Goal: Information Seeking & Learning: Learn about a topic

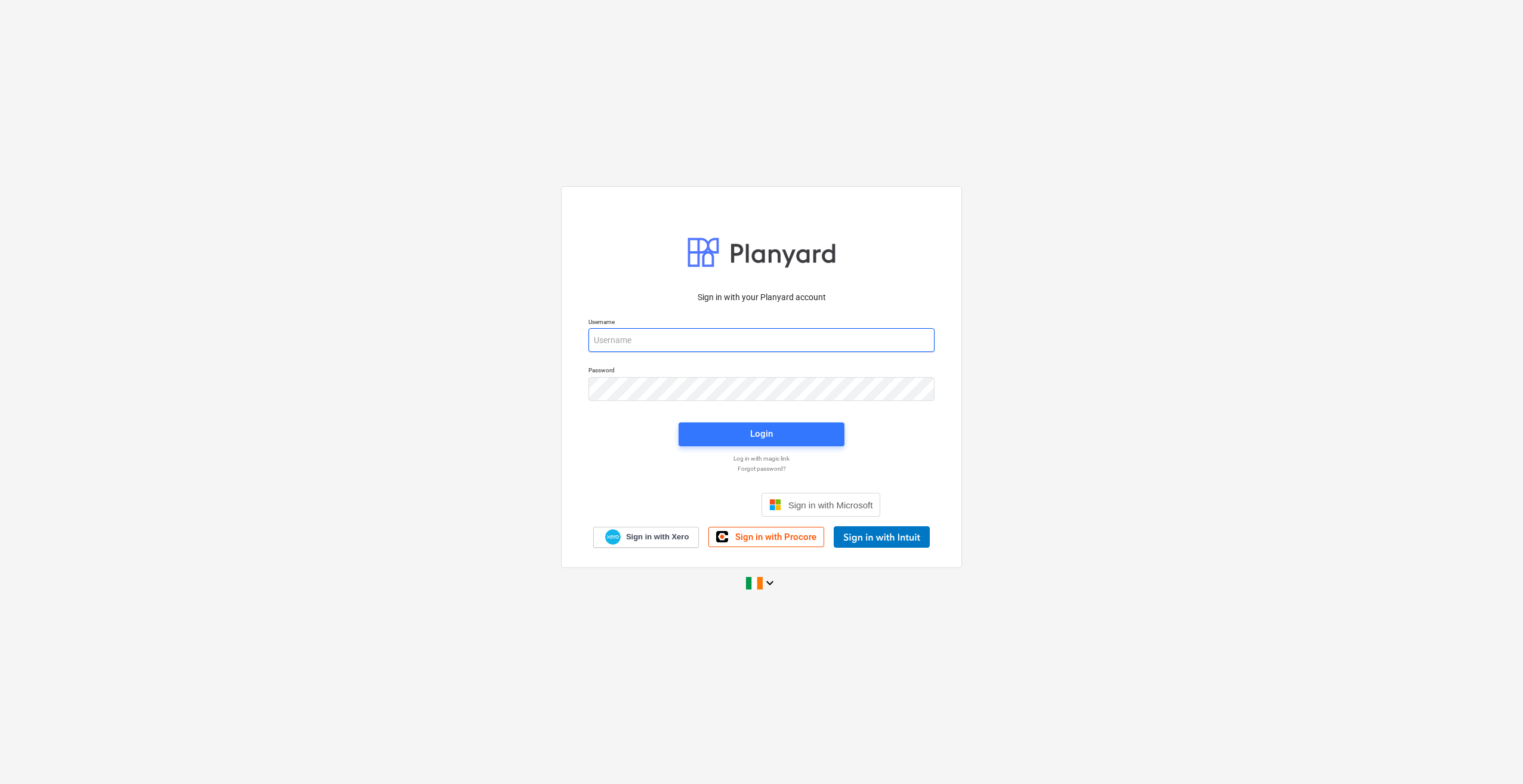
type input "[EMAIL_ADDRESS][DOMAIN_NAME]"
click at [767, 448] on div "Login" at bounding box center [761, 434] width 180 height 38
click at [760, 440] on div "Login" at bounding box center [761, 433] width 22 height 15
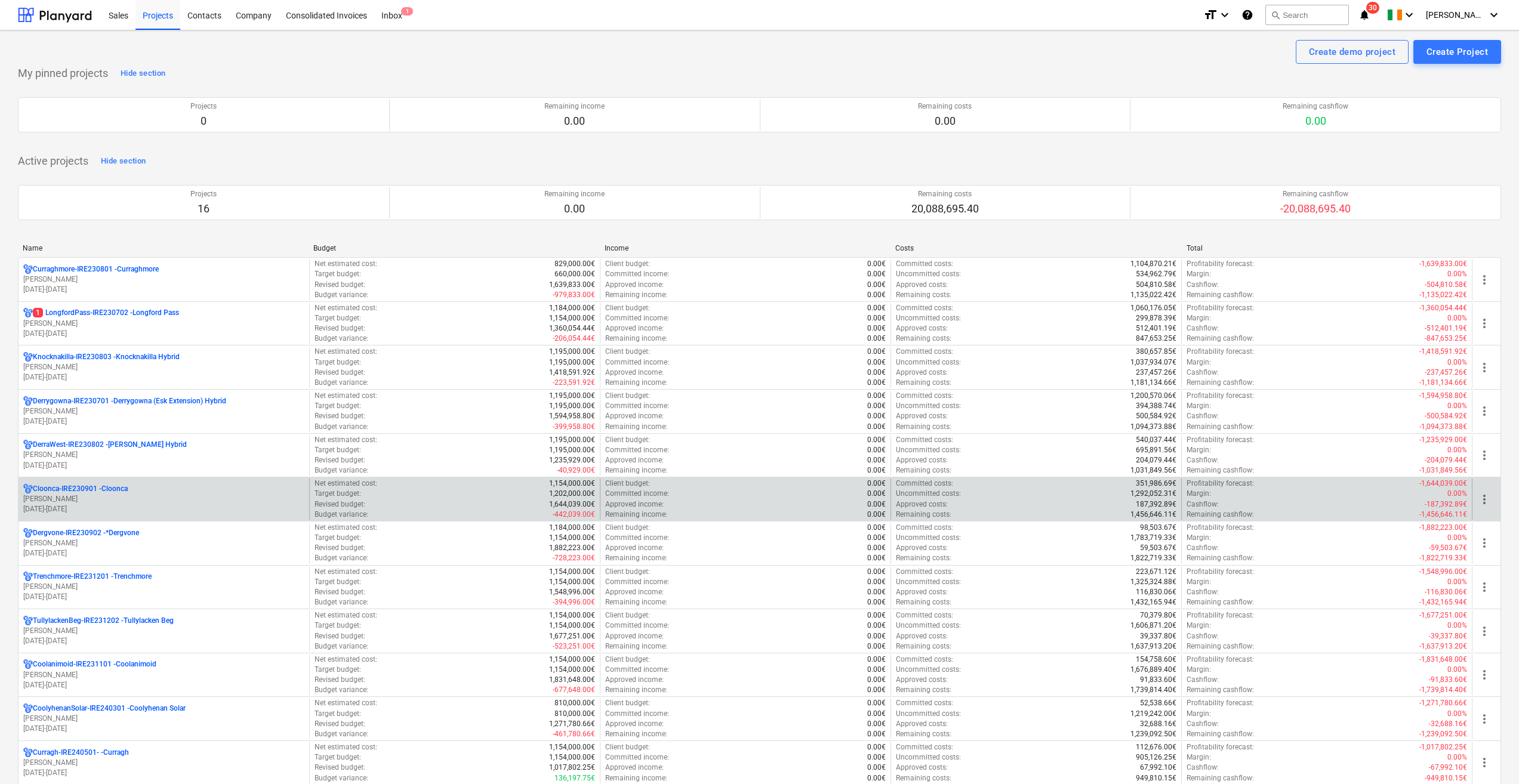
click at [173, 488] on div "Cloonca-IRE230901 - Cloonca" at bounding box center [164, 489] width 281 height 10
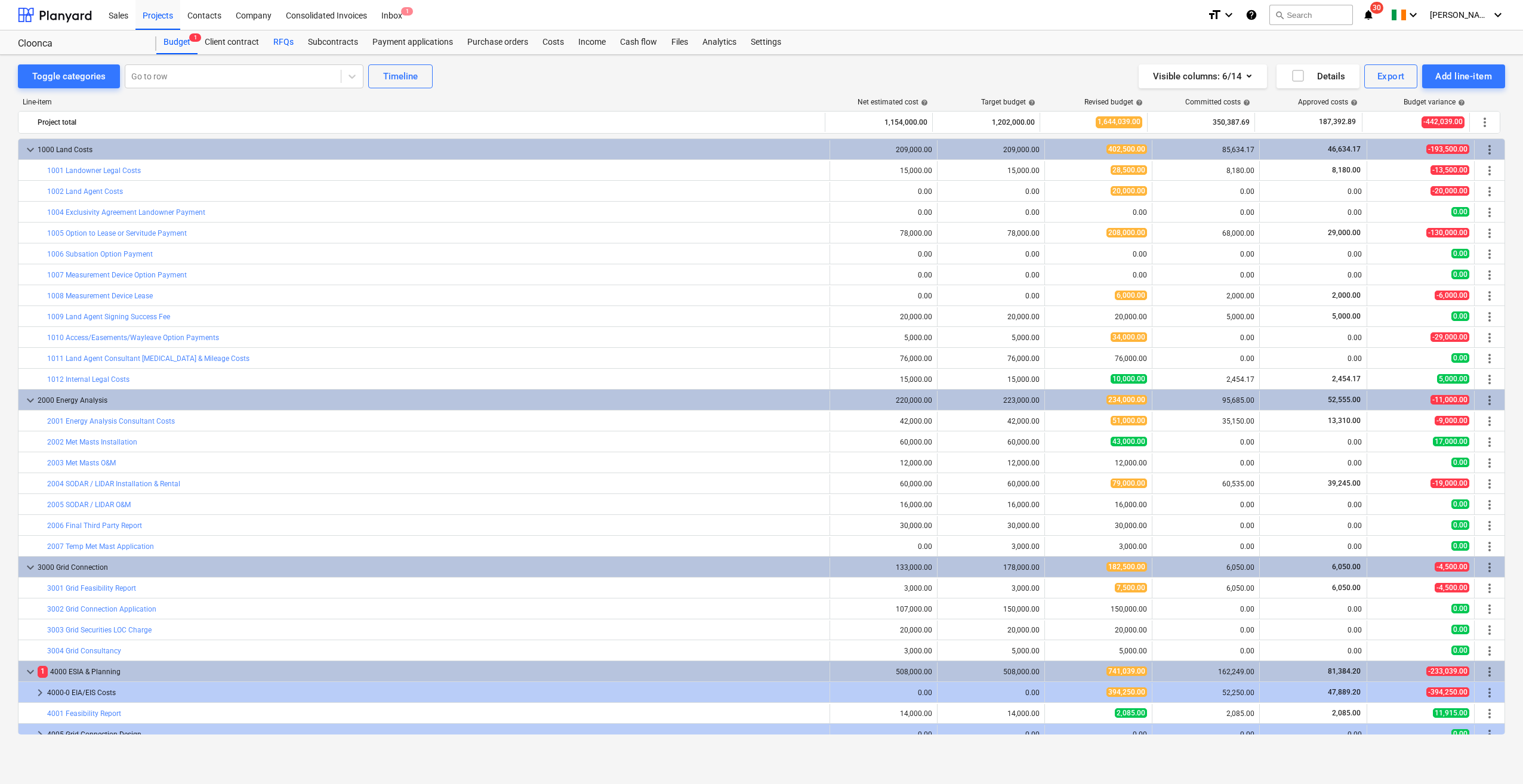
click at [283, 36] on div "RFQs" at bounding box center [283, 42] width 35 height 24
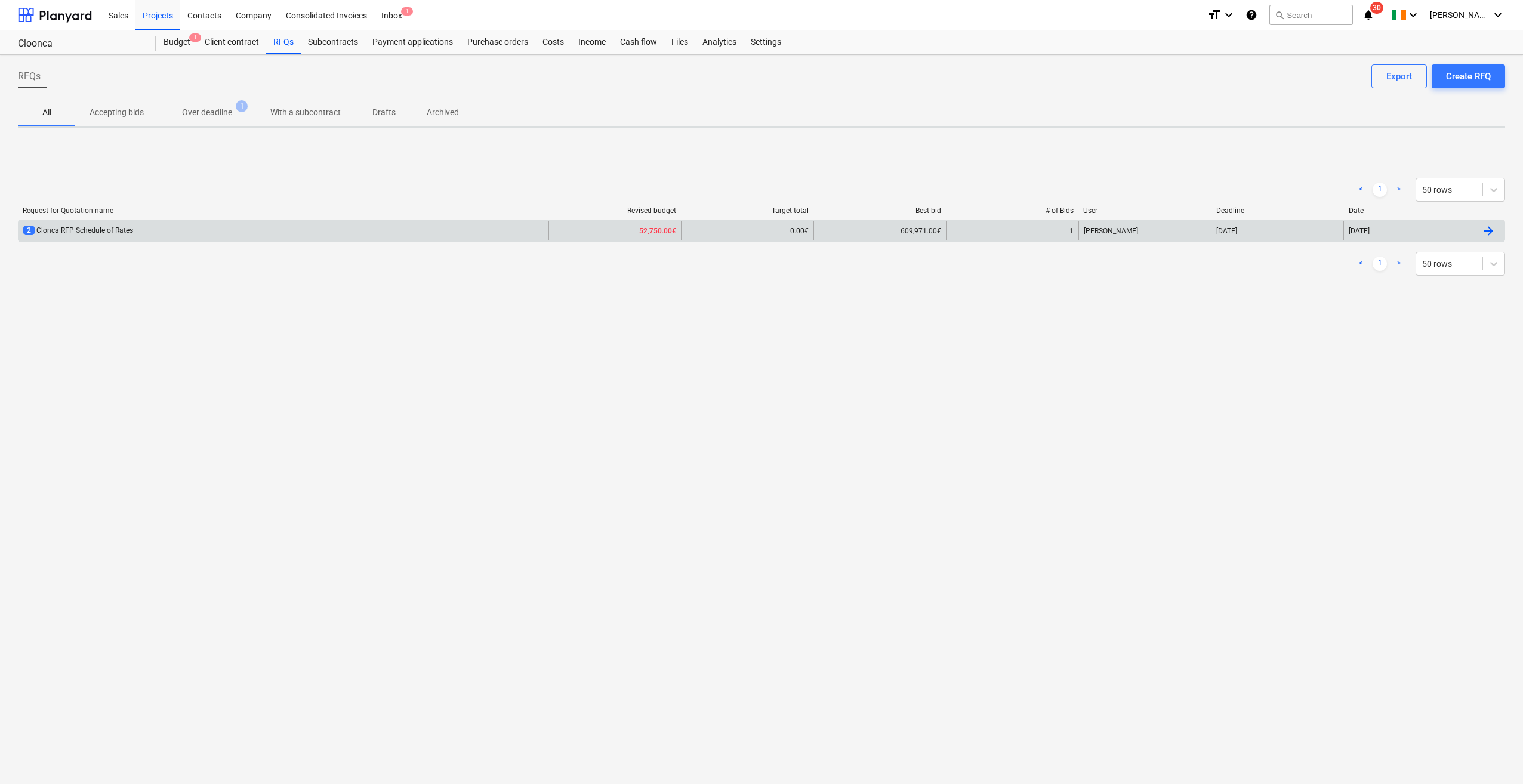
click at [157, 236] on div "2 Clonca RFP Schedule of Rates" at bounding box center [283, 230] width 530 height 19
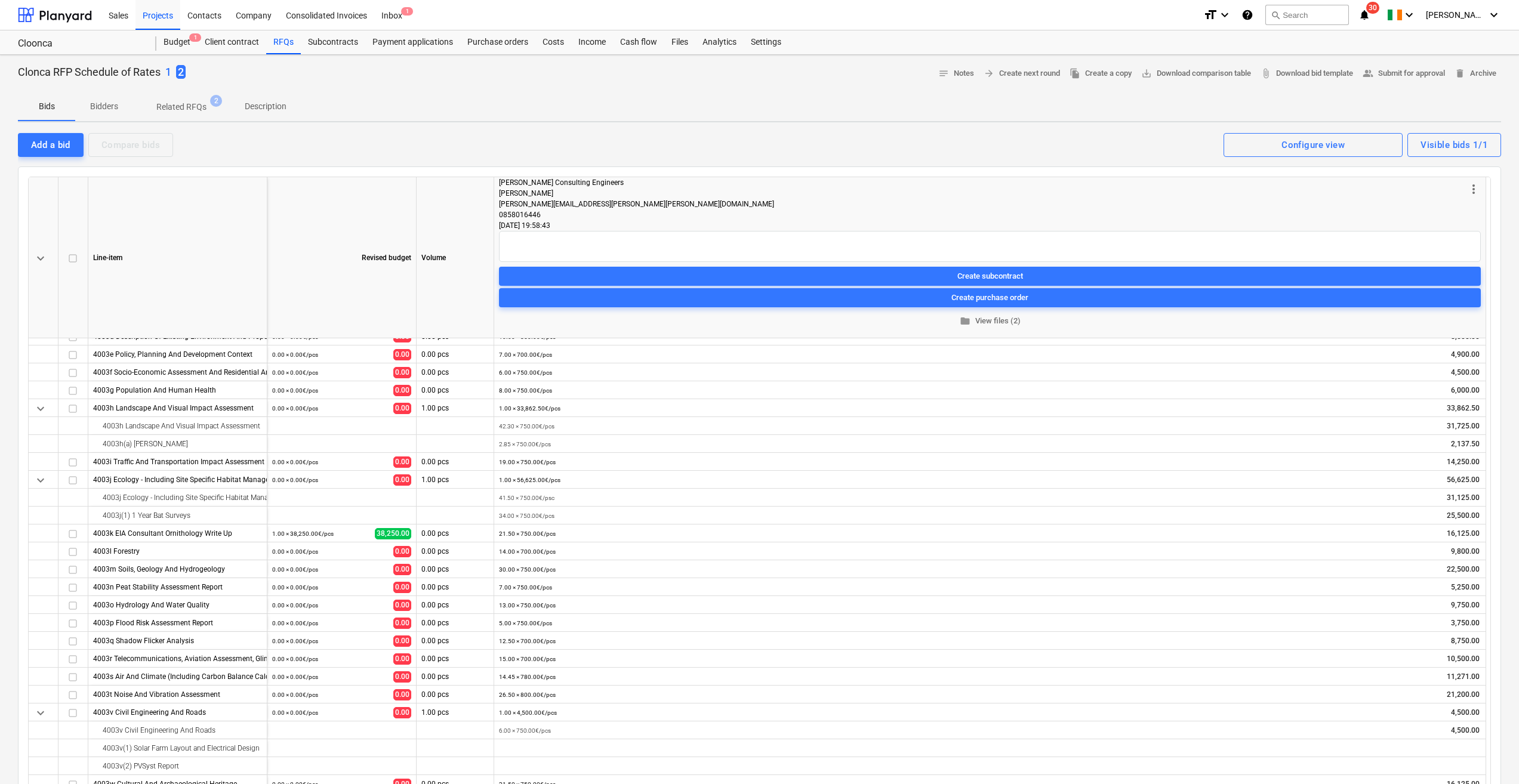
scroll to position [137, 0]
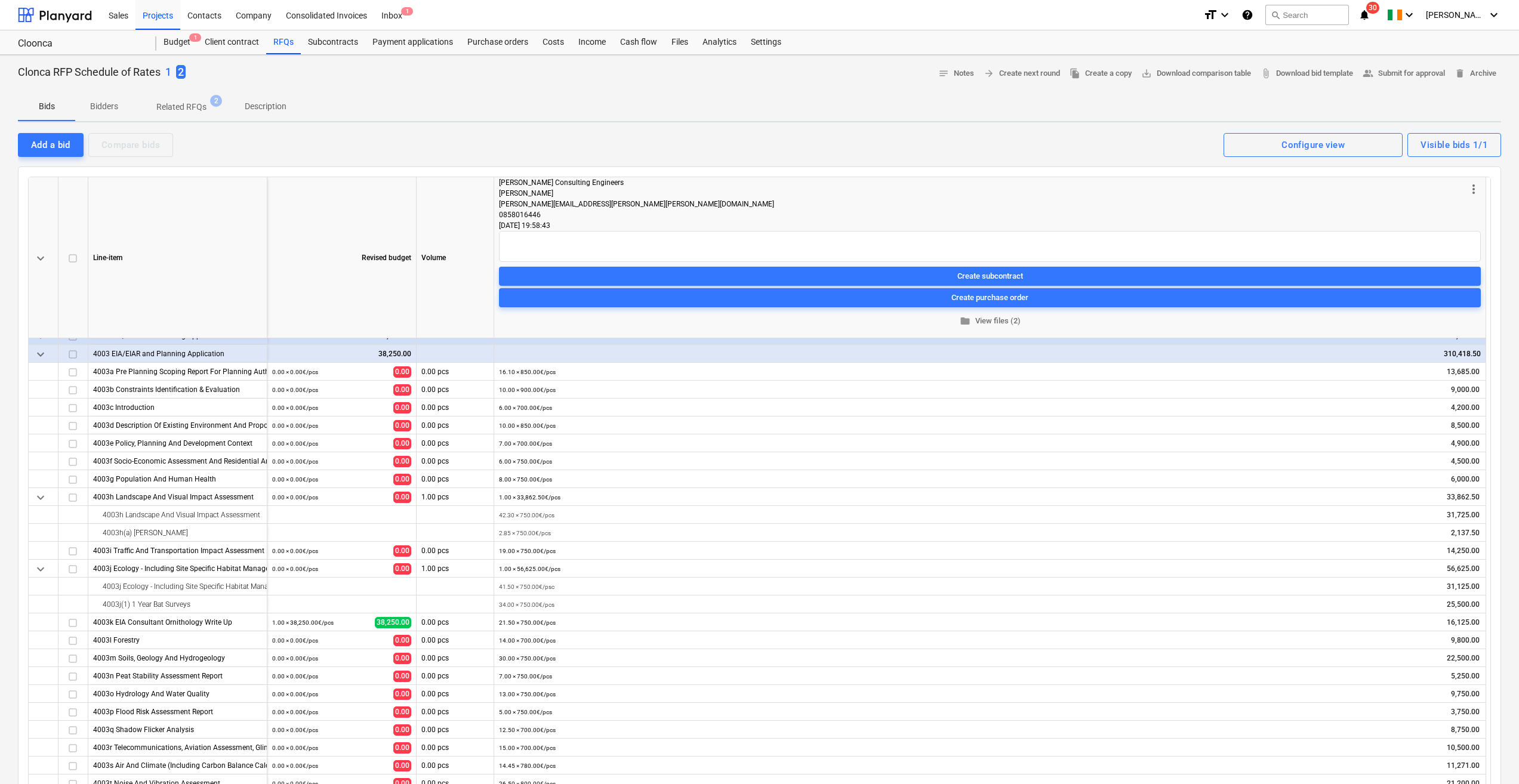
click at [196, 109] on p "Related RFQs" at bounding box center [182, 107] width 50 height 12
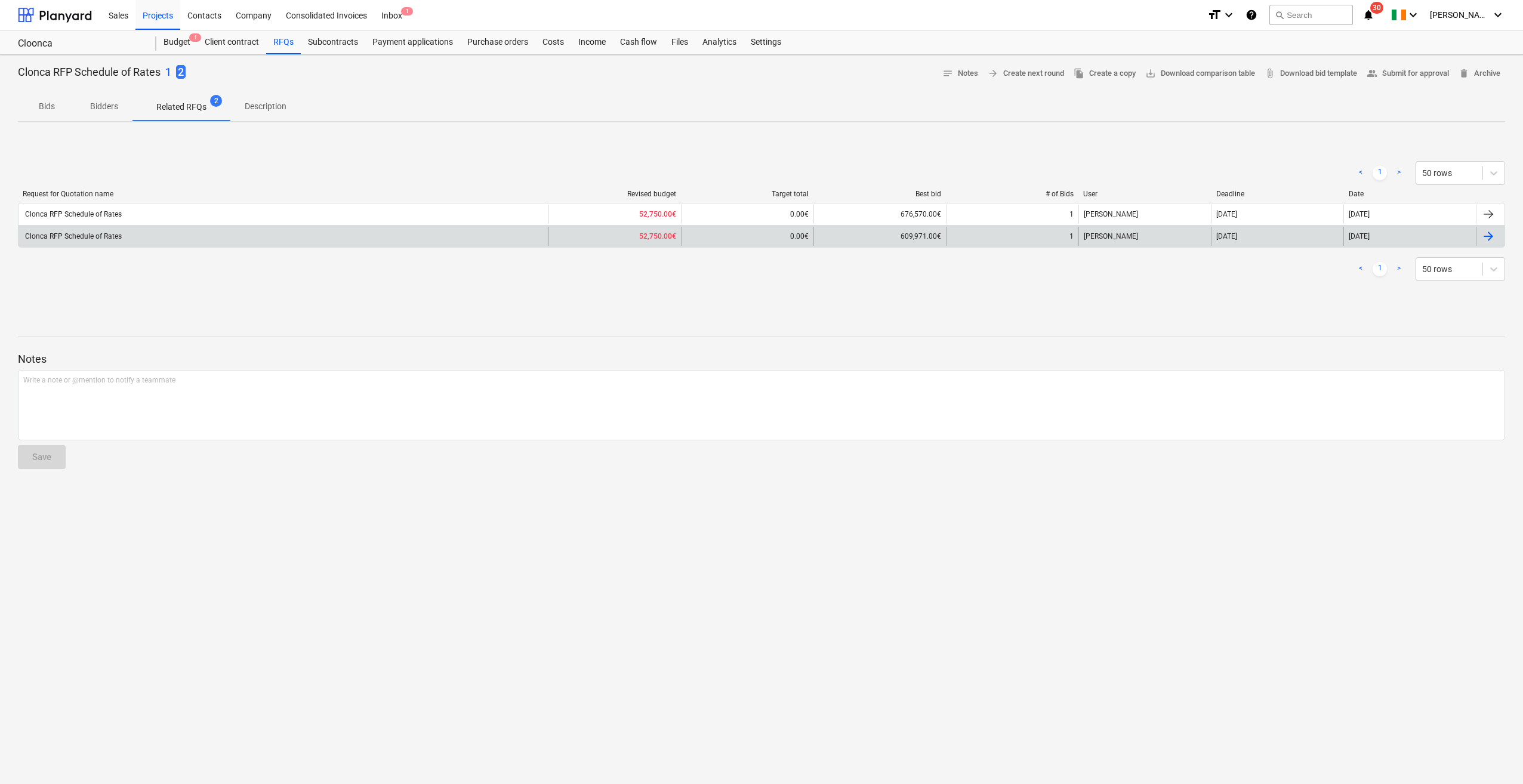
click at [425, 236] on div "Clonca RFP Schedule of Rates" at bounding box center [283, 236] width 530 height 19
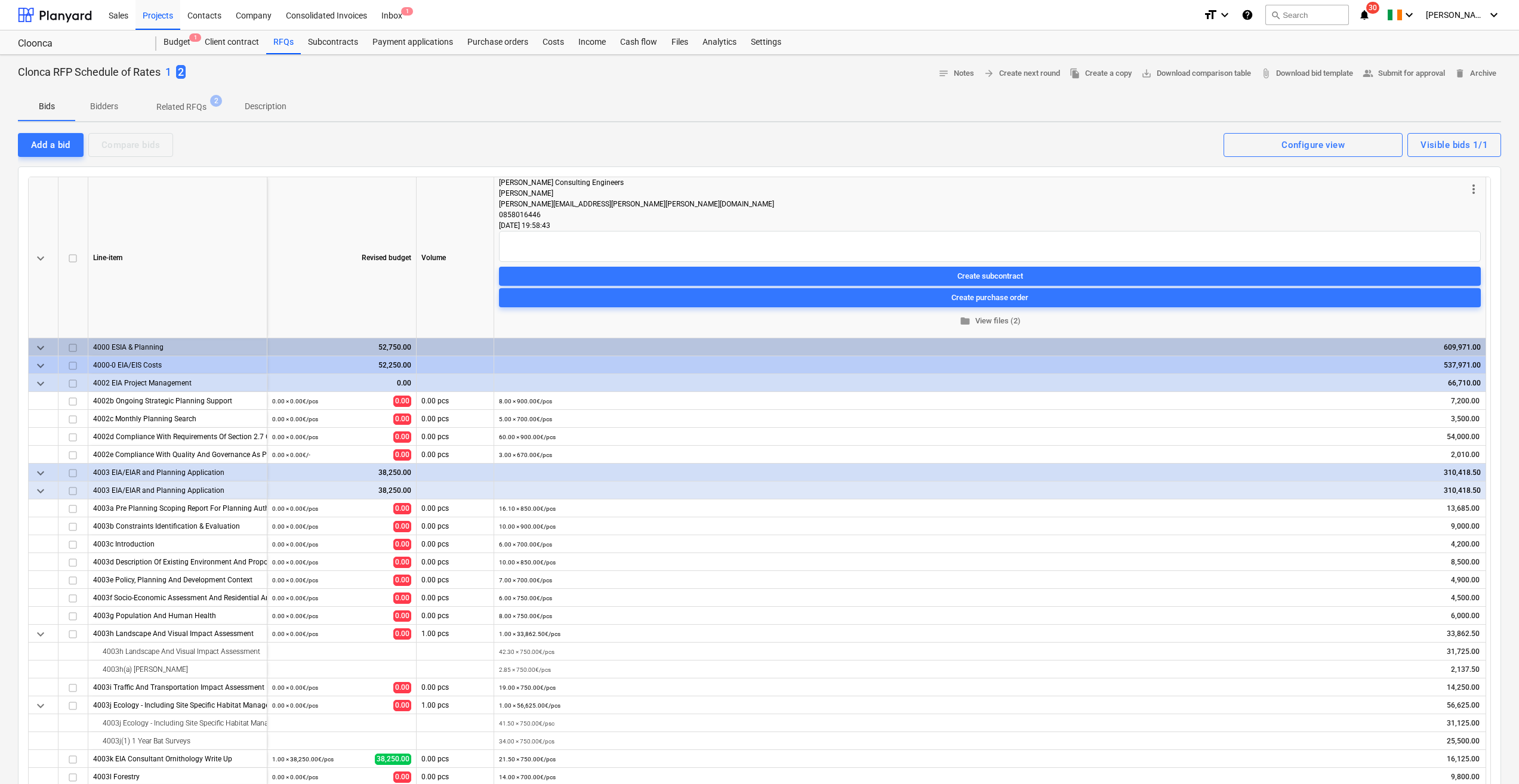
click at [269, 101] on p "Description" at bounding box center [265, 107] width 42 height 12
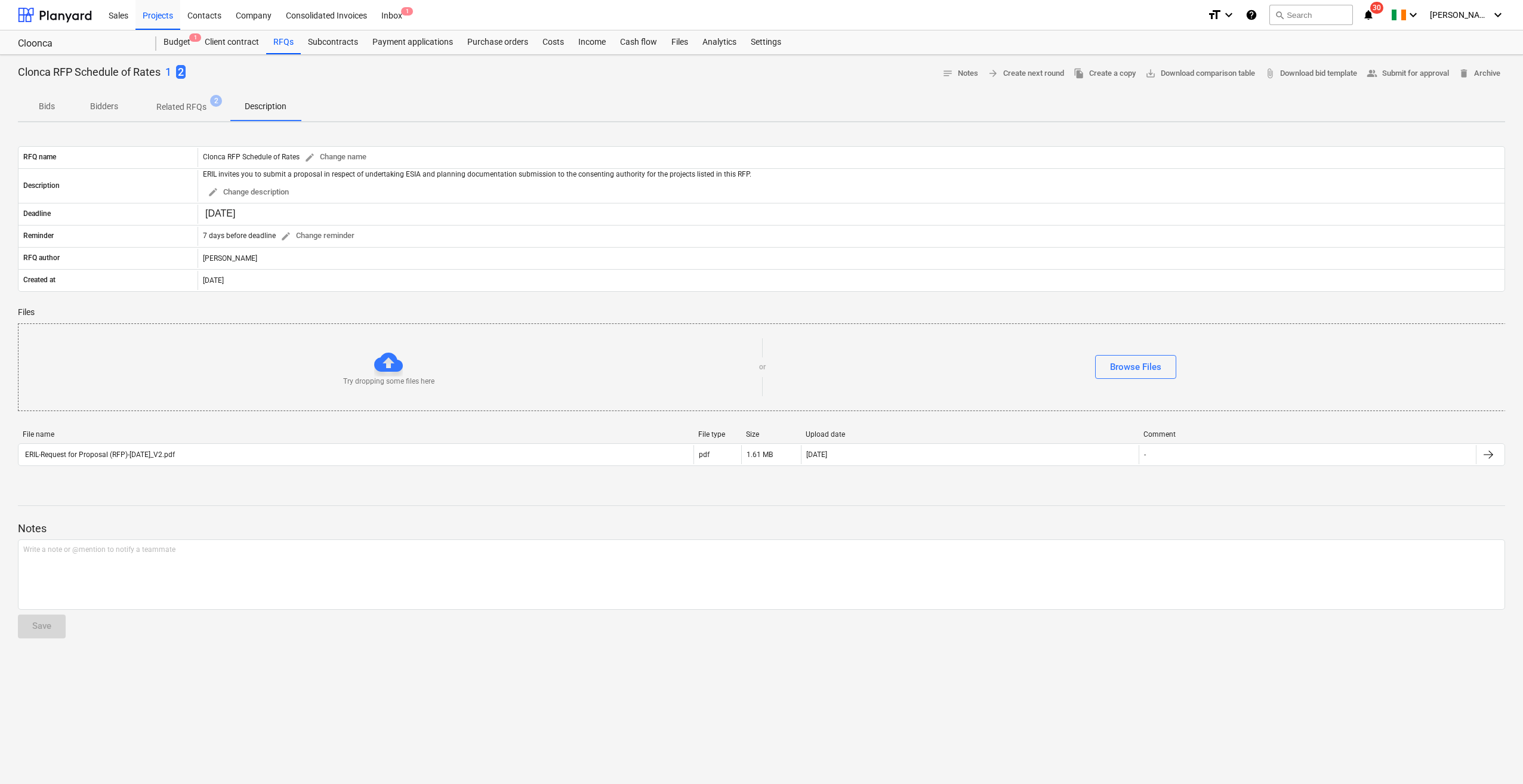
click at [100, 117] on span "Bidders" at bounding box center [103, 107] width 57 height 20
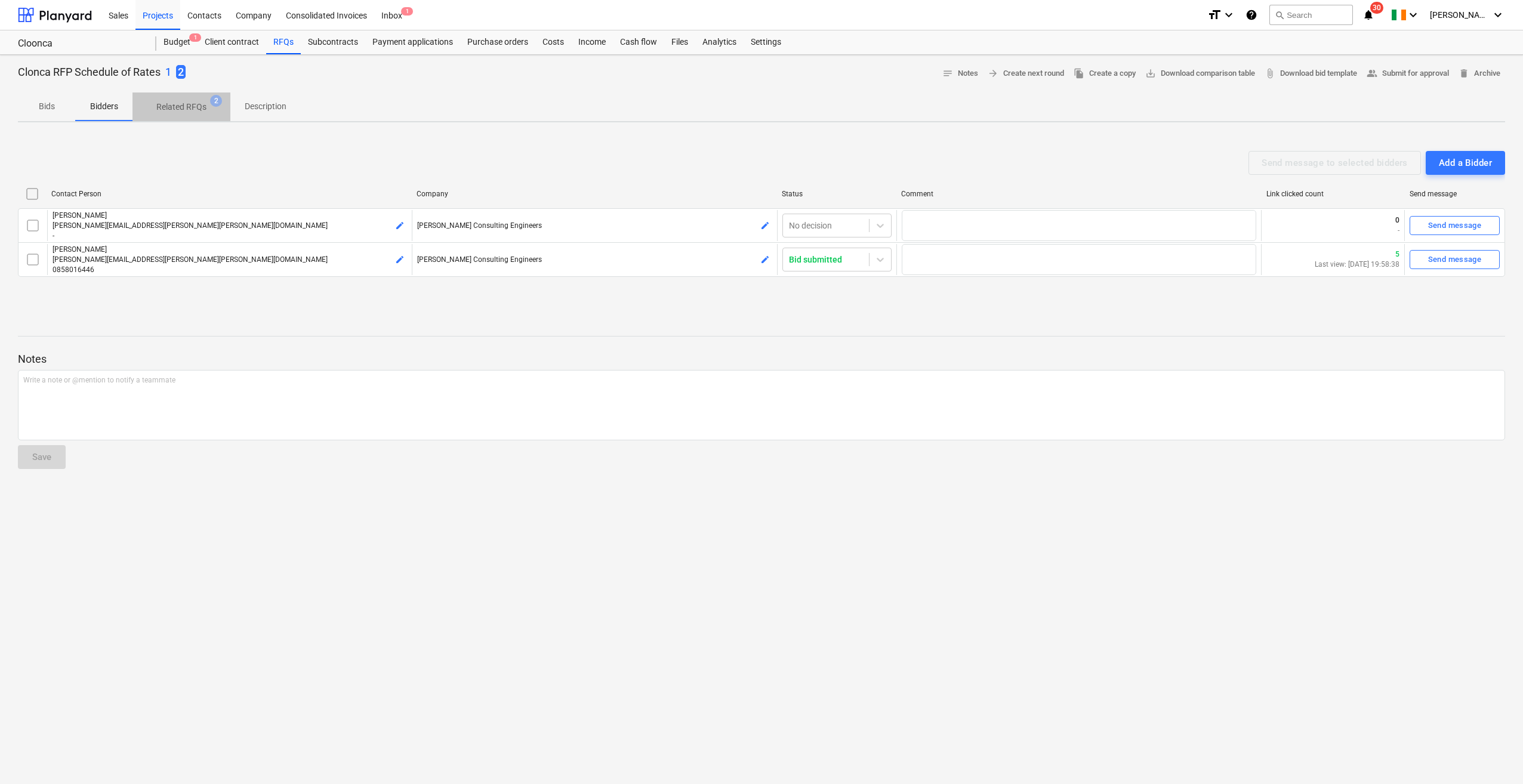
click at [152, 109] on span "Related RFQs 2" at bounding box center [182, 107] width 69 height 12
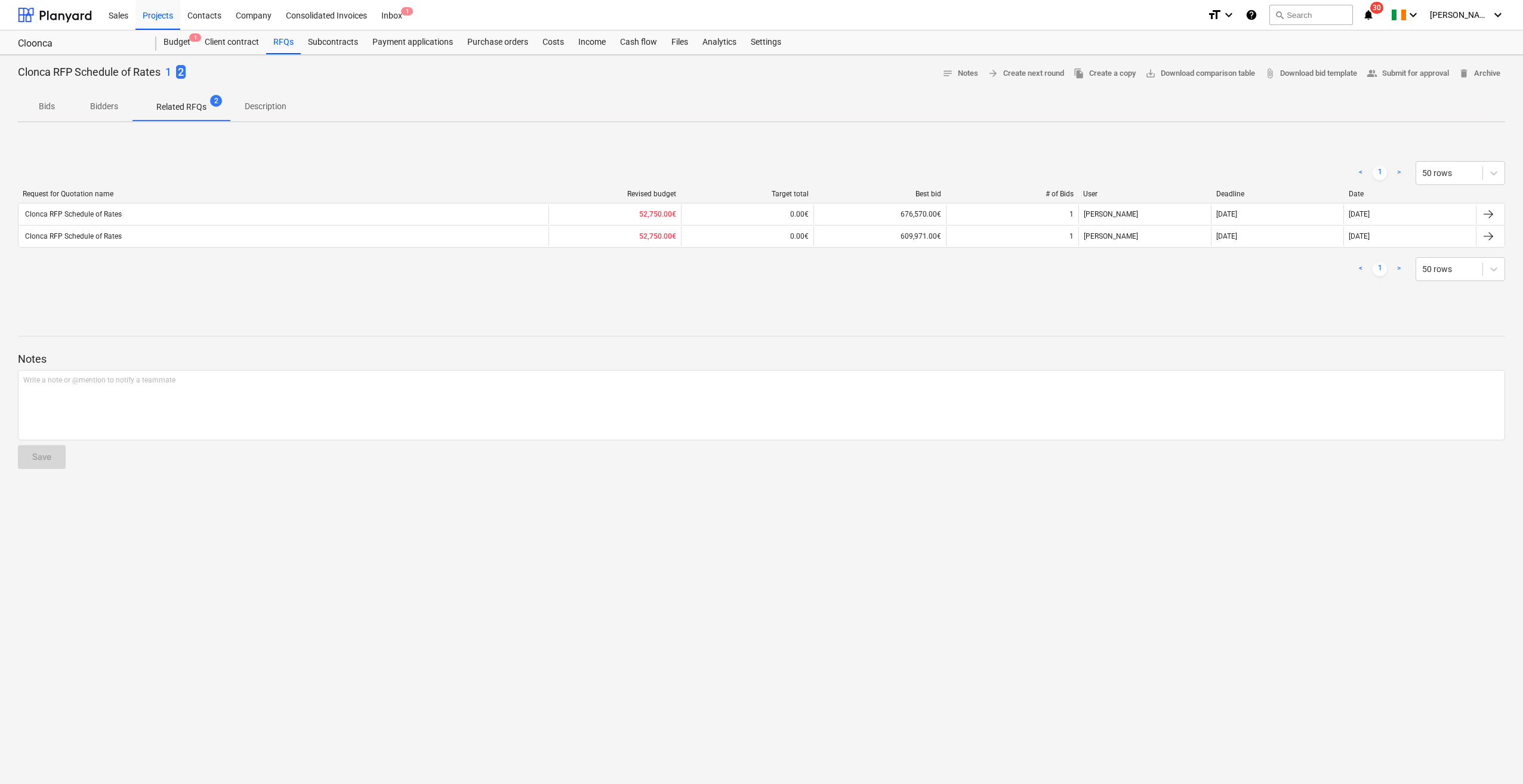
click at [43, 109] on p "Bids" at bounding box center [46, 107] width 28 height 12
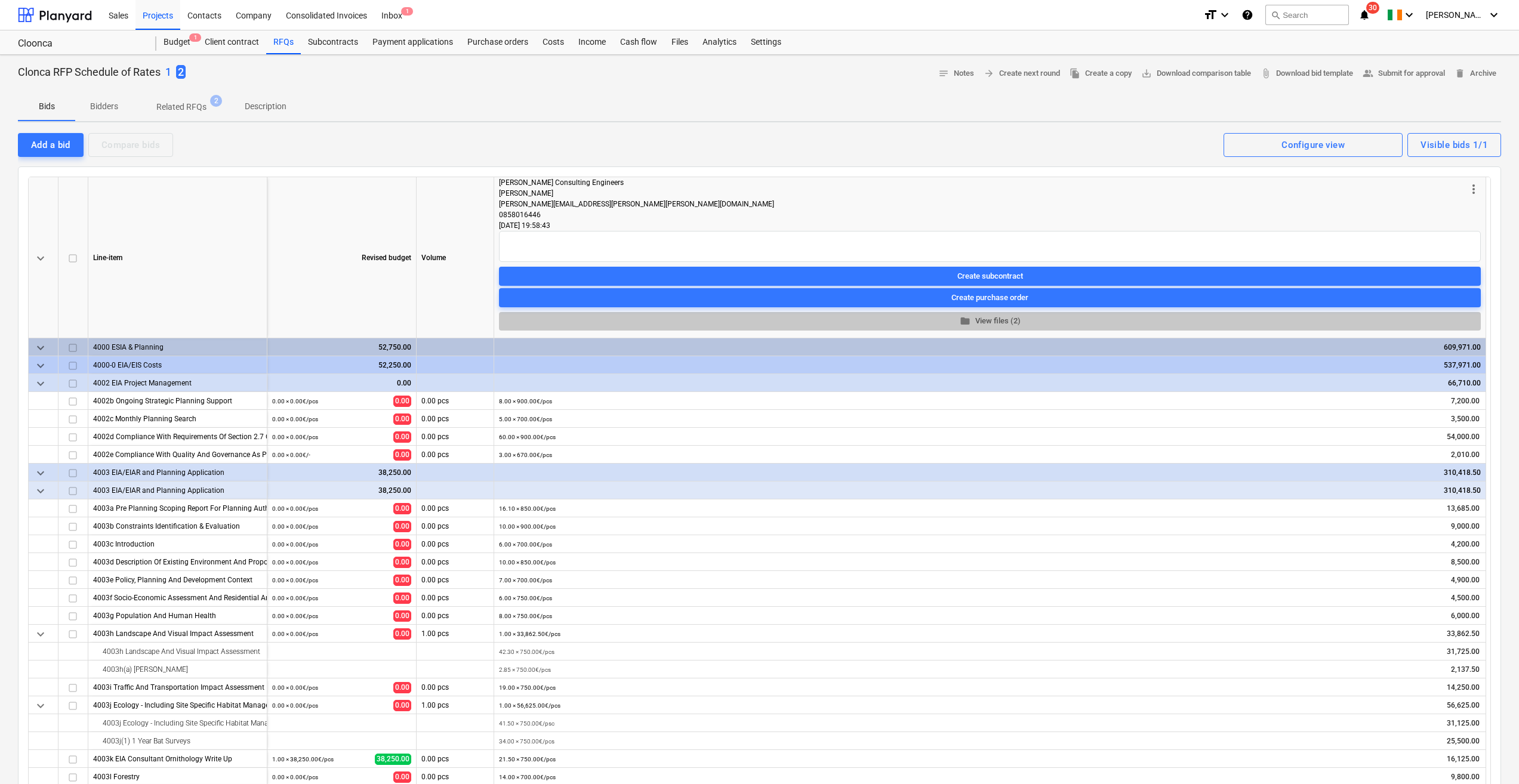
click at [987, 319] on span "folder View files (2)" at bounding box center [990, 320] width 972 height 13
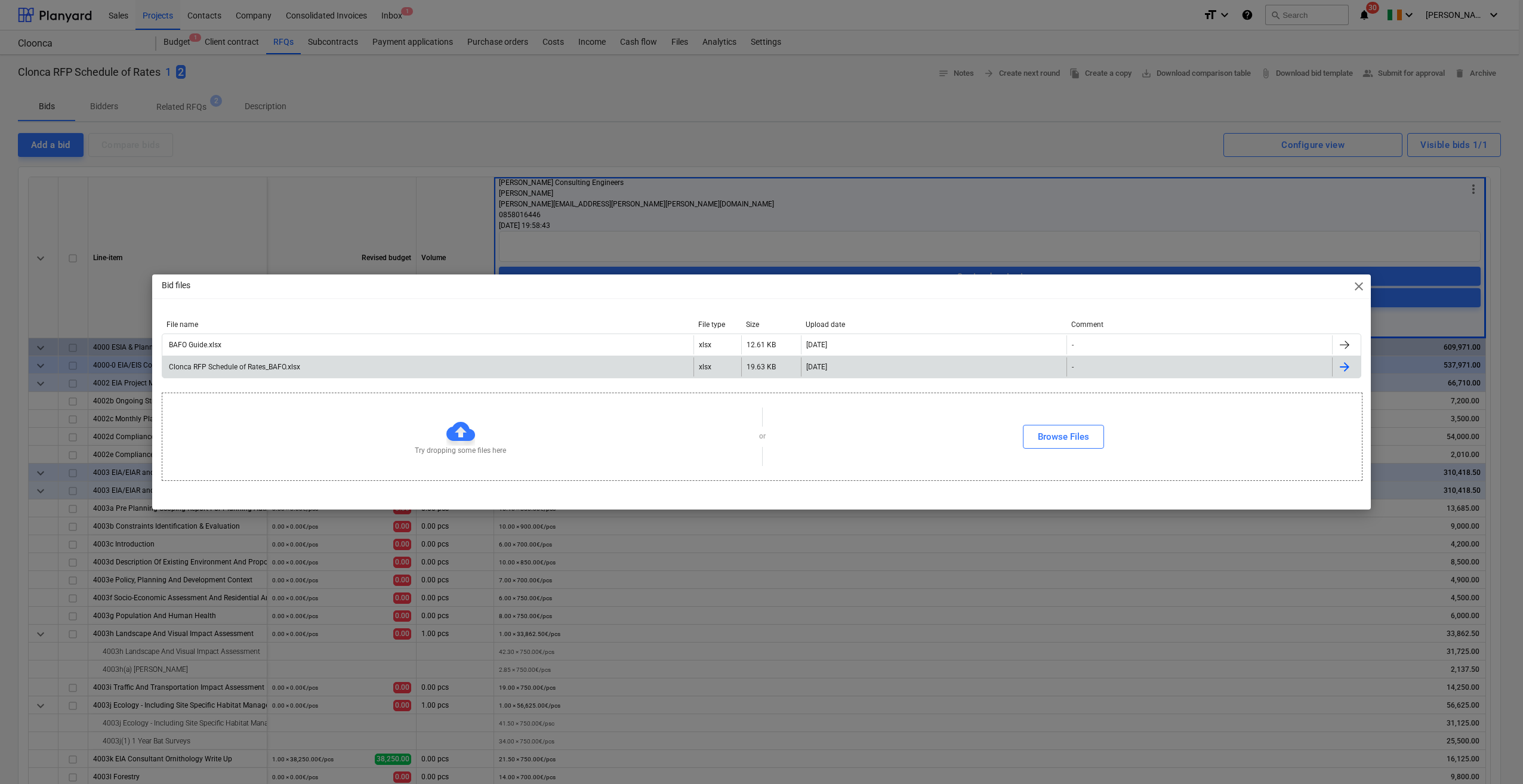
click at [482, 367] on div "Clonca RFP Schedule of Rates_BAFO.xlsx" at bounding box center [427, 367] width 531 height 19
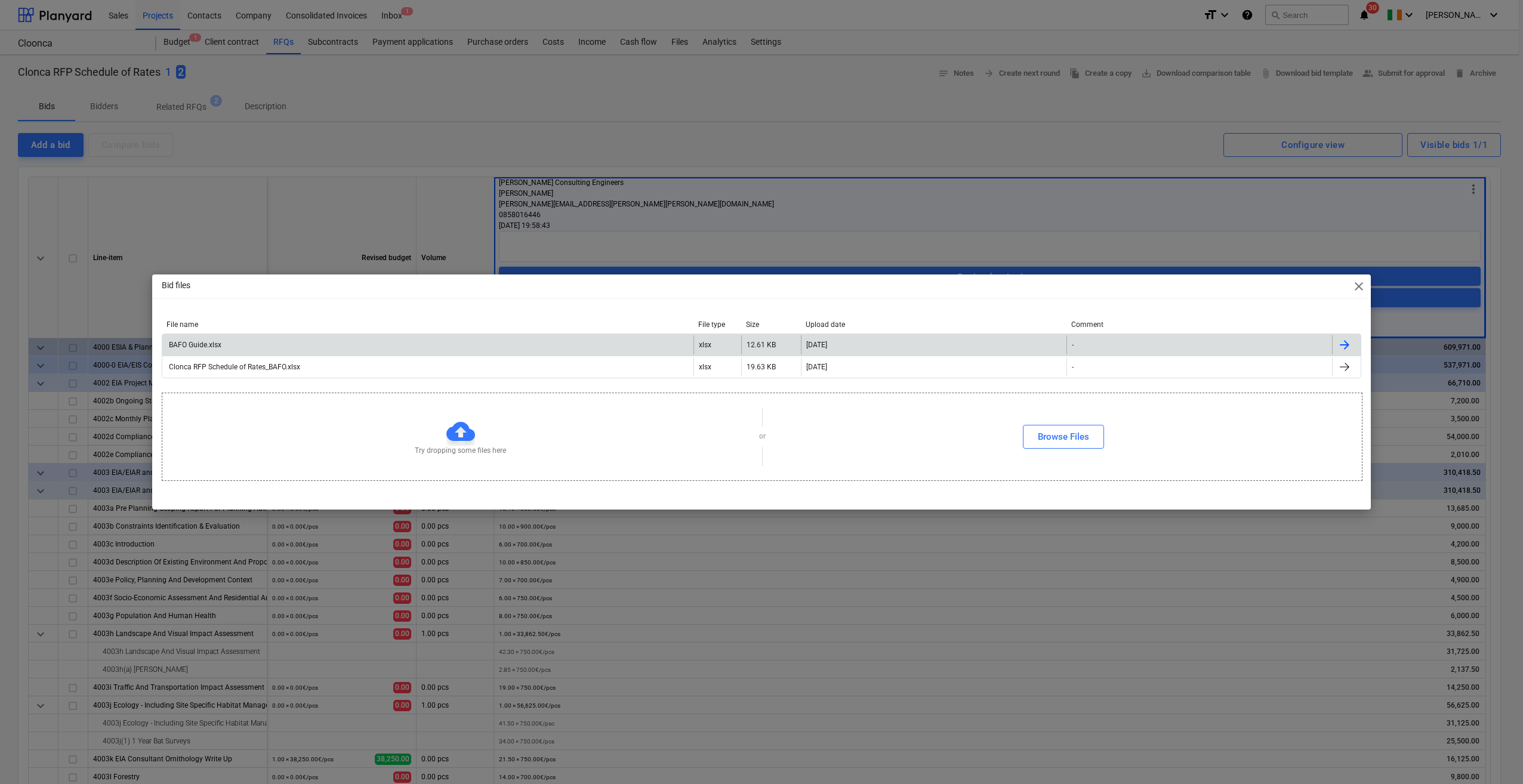
click at [211, 348] on div "BAFO Guide.xlsx" at bounding box center [194, 344] width 54 height 8
click at [954, 607] on div "Bid files close File name File type Size Upload date Comment BAFO Guide.xlsx xl…" at bounding box center [761, 392] width 1523 height 784
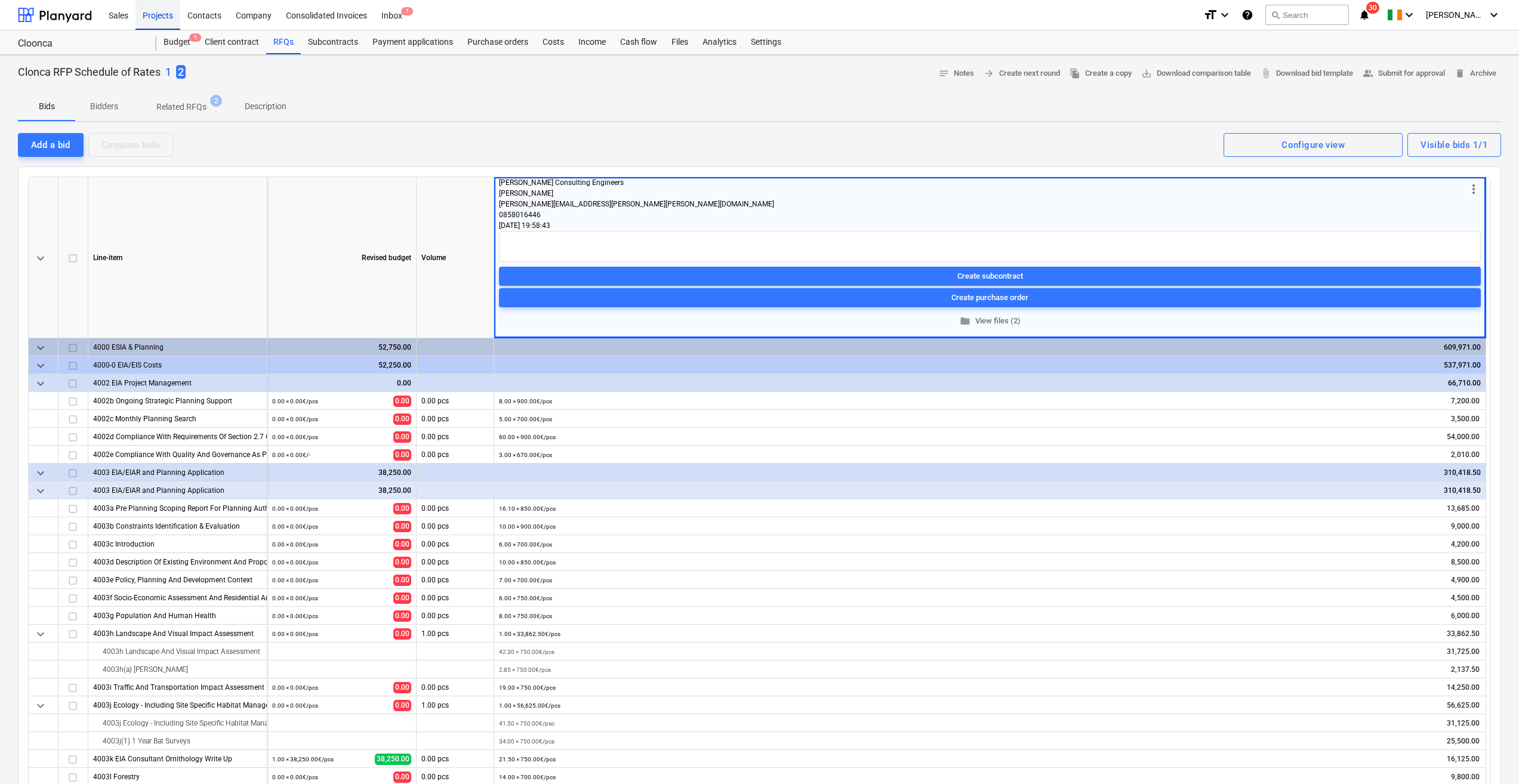
click at [157, 19] on div "Projects" at bounding box center [158, 14] width 45 height 30
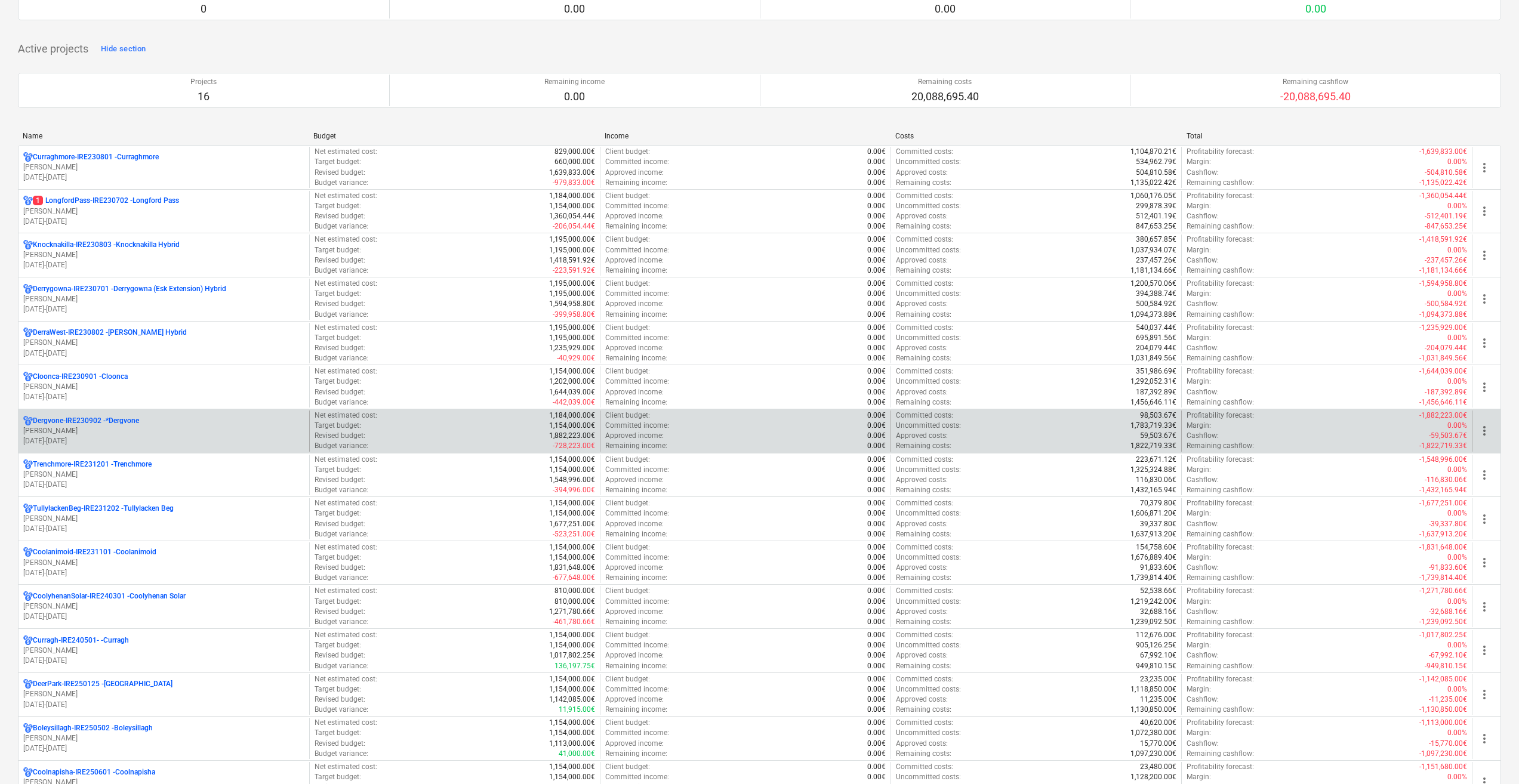
scroll to position [60, 0]
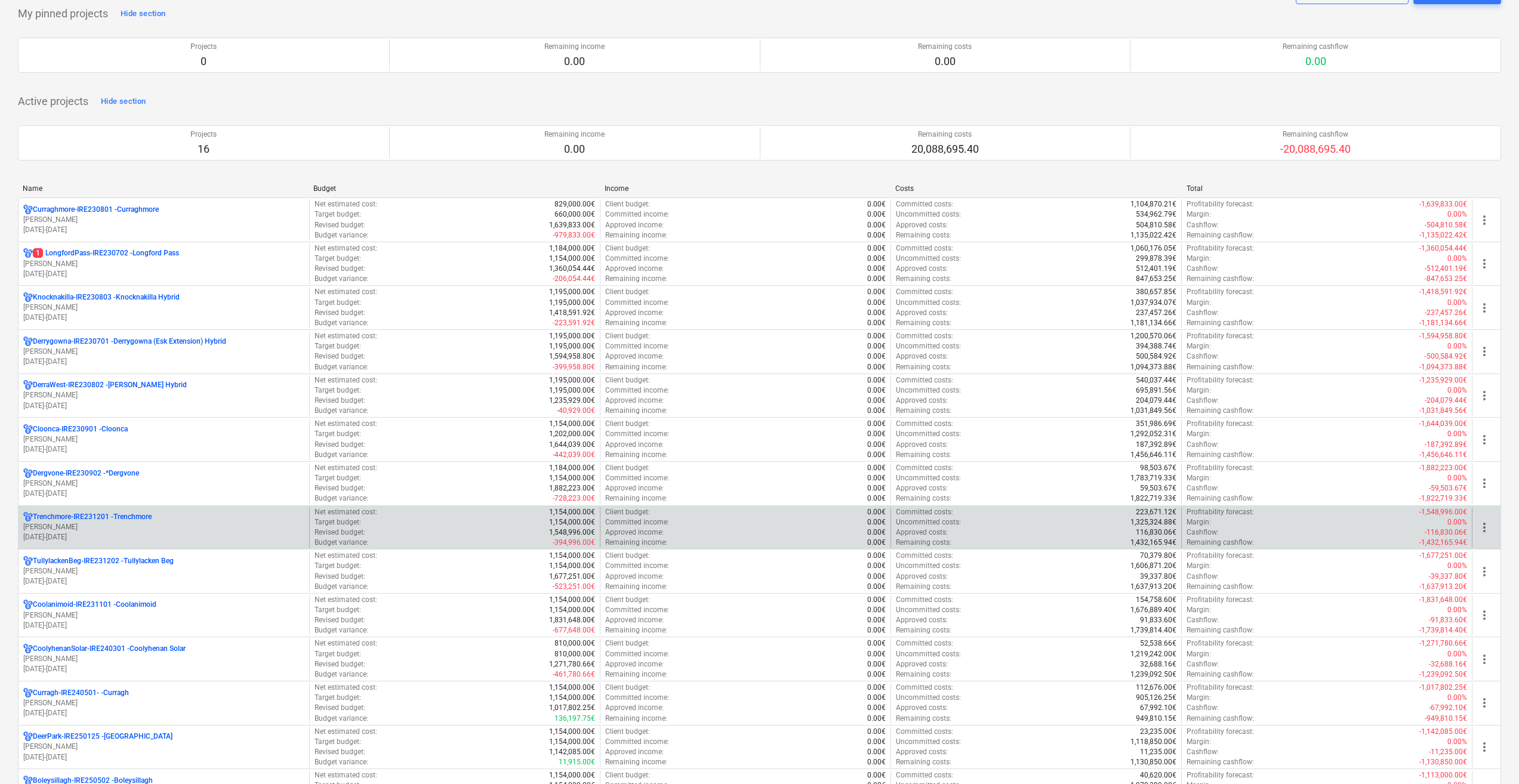
click at [149, 537] on p "[DATE] - [DATE]" at bounding box center [164, 537] width 281 height 10
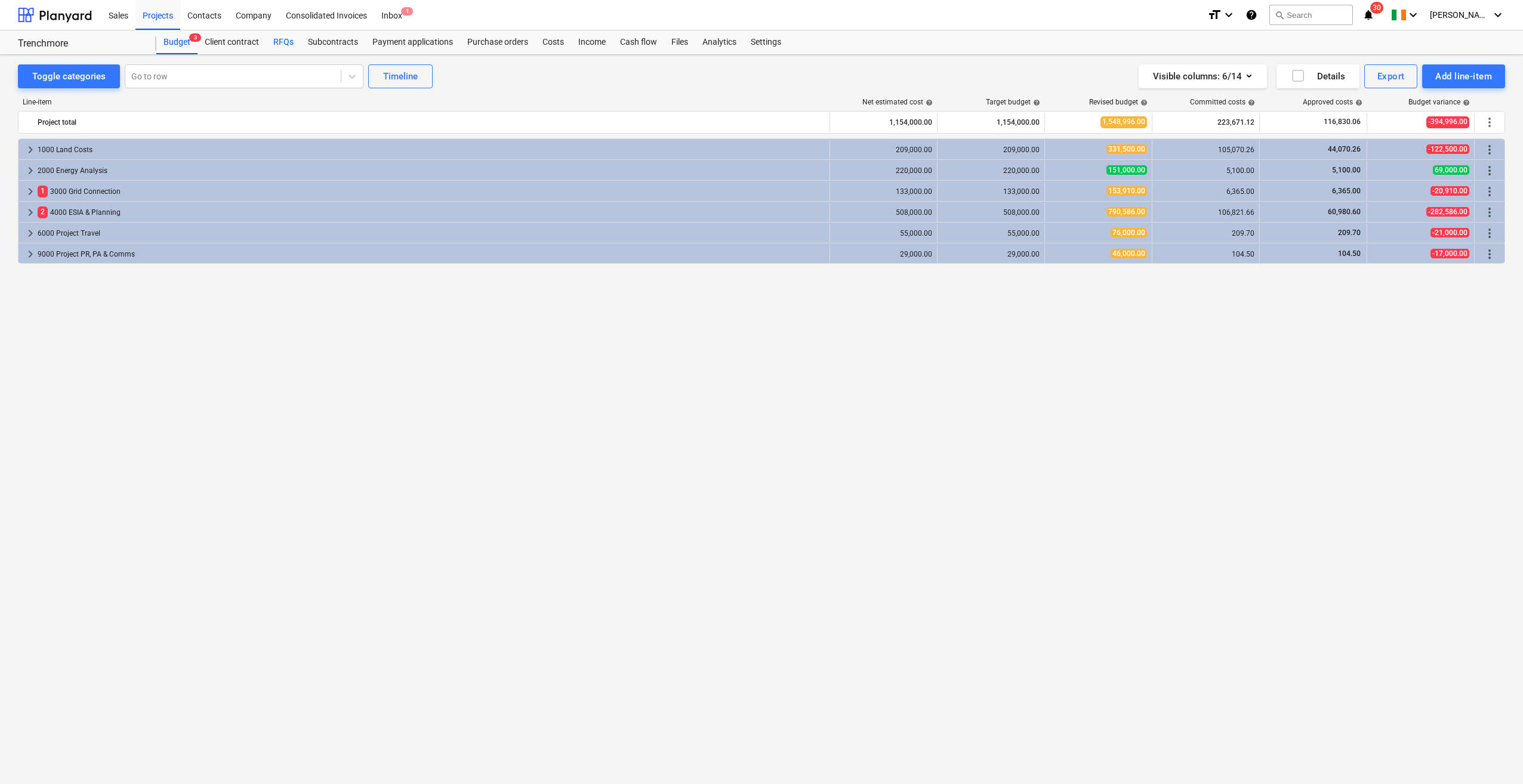
click at [290, 37] on div "RFQs" at bounding box center [283, 42] width 35 height 24
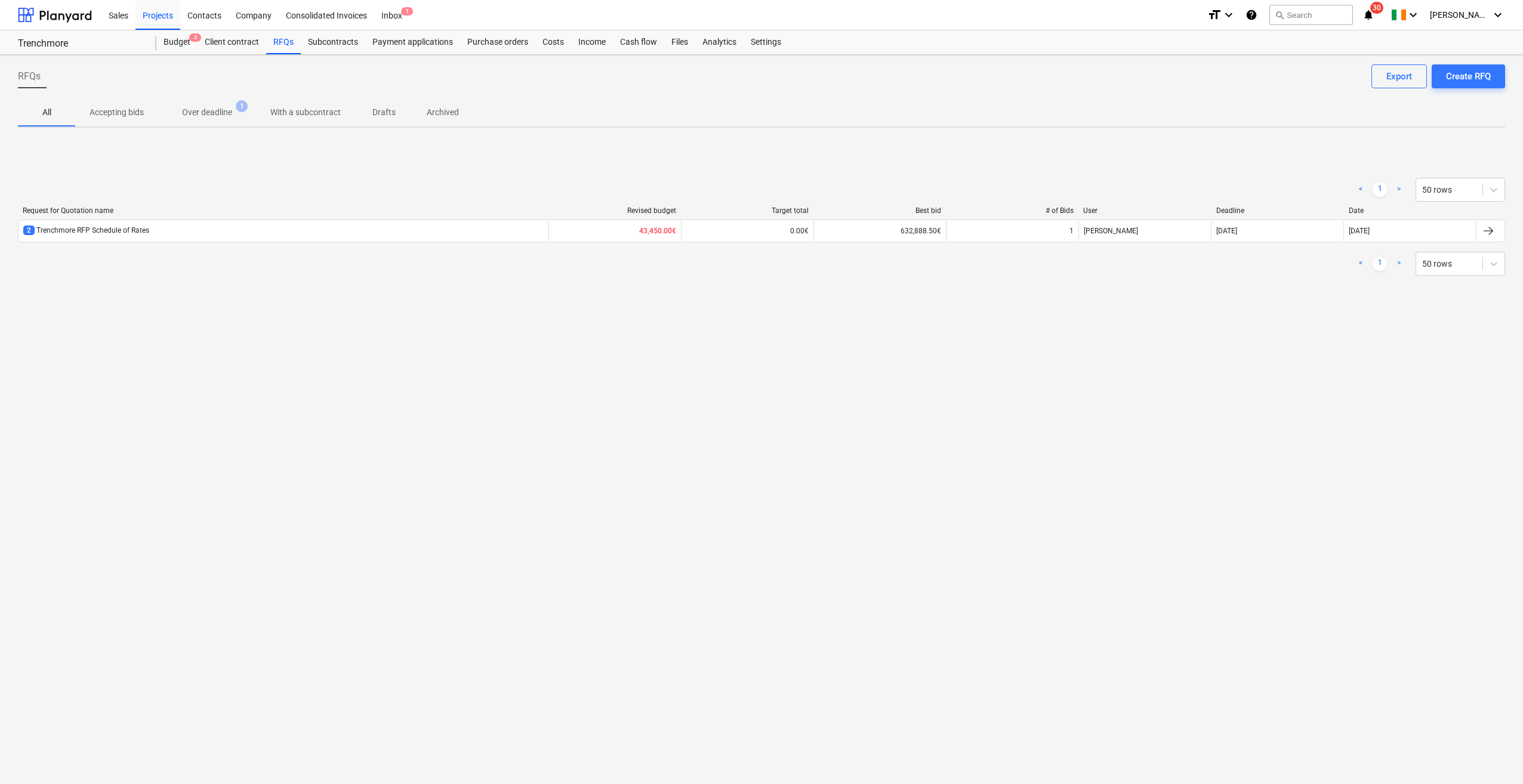
click at [140, 222] on div "2 Trenchmore RFP Schedule of Rates" at bounding box center [283, 230] width 530 height 19
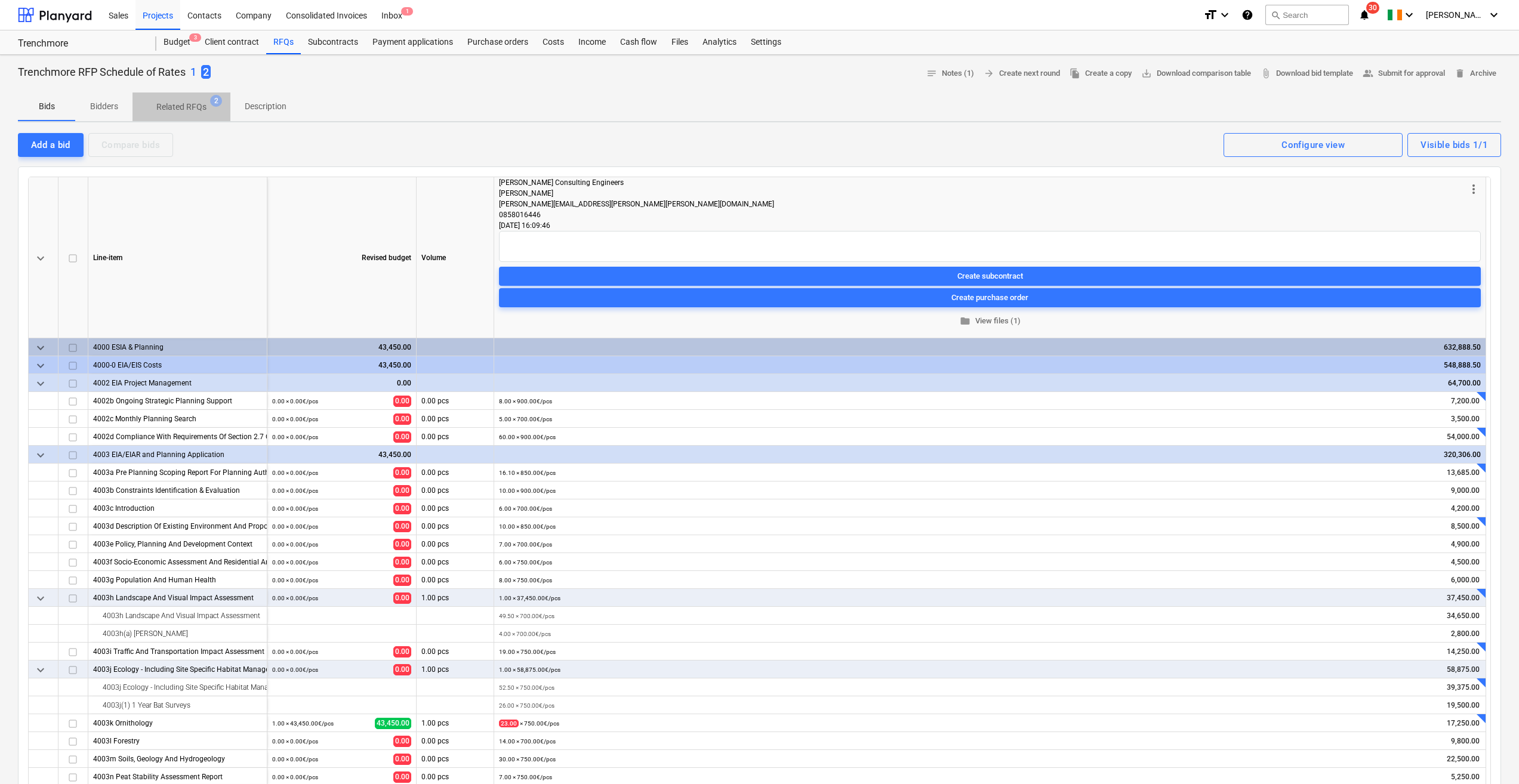
click at [191, 108] on p "Related RFQs" at bounding box center [182, 107] width 50 height 12
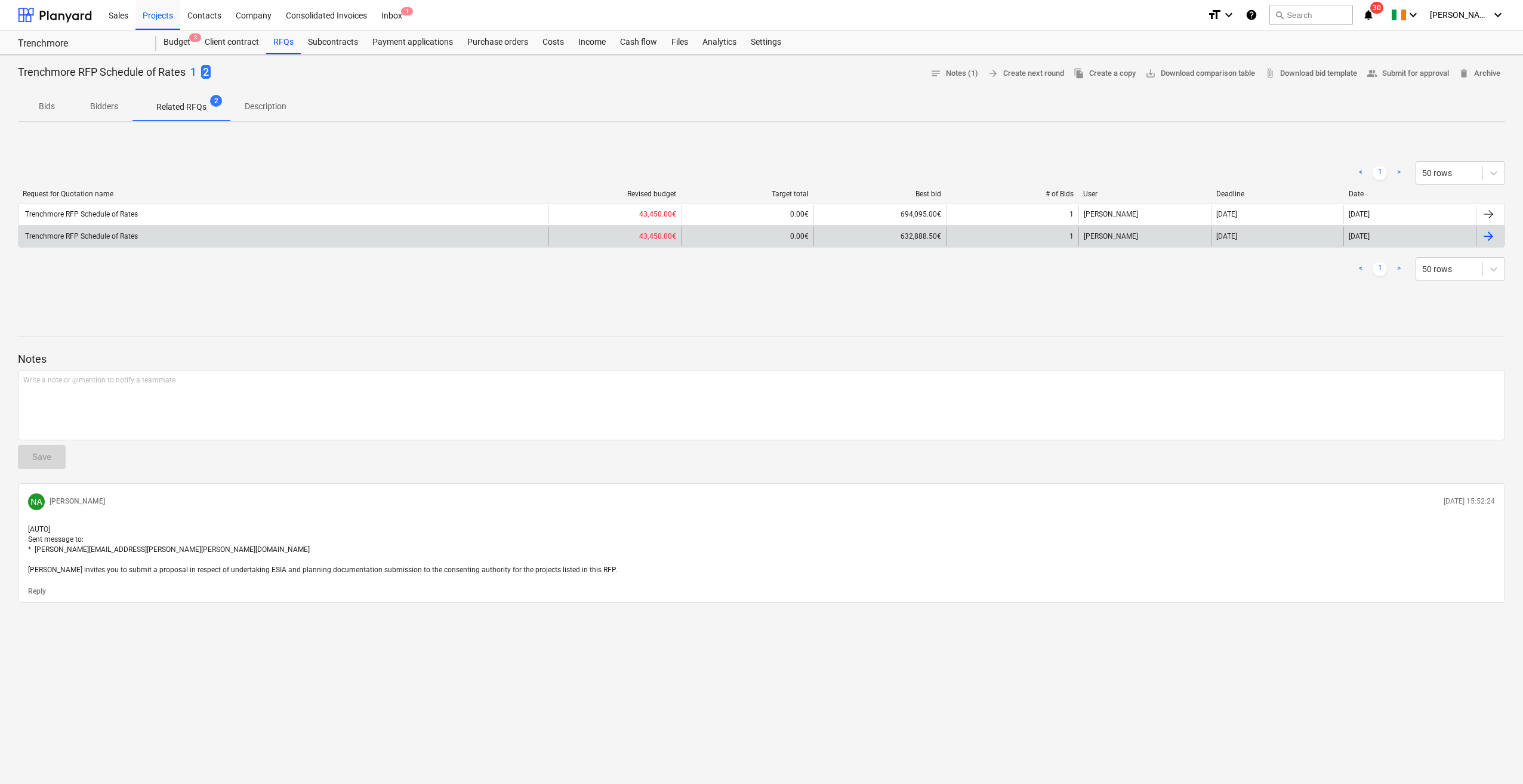
click at [147, 243] on div "Trenchmore RFP Schedule of Rates" at bounding box center [283, 236] width 530 height 19
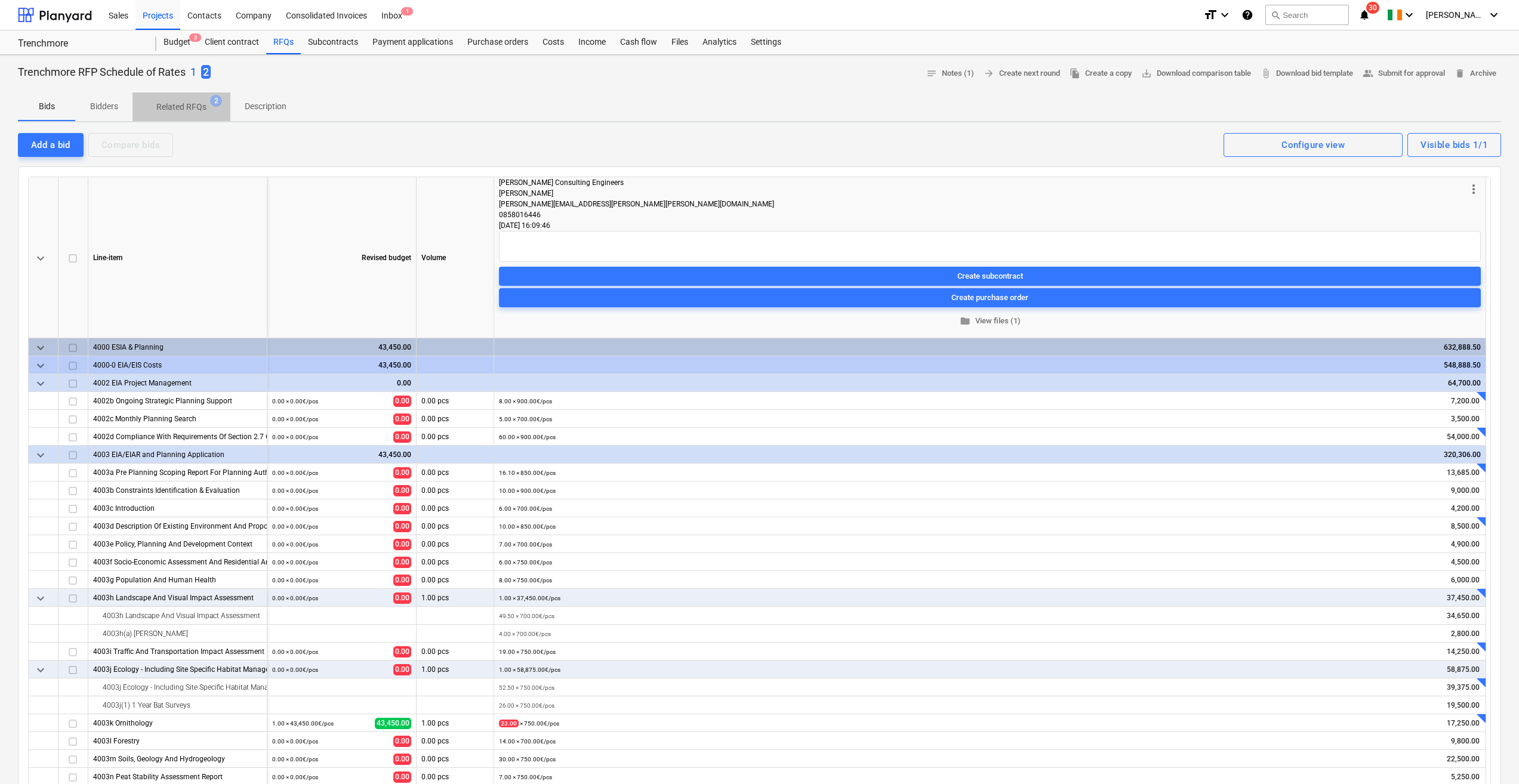
click at [202, 113] on p "Related RFQs" at bounding box center [182, 107] width 50 height 12
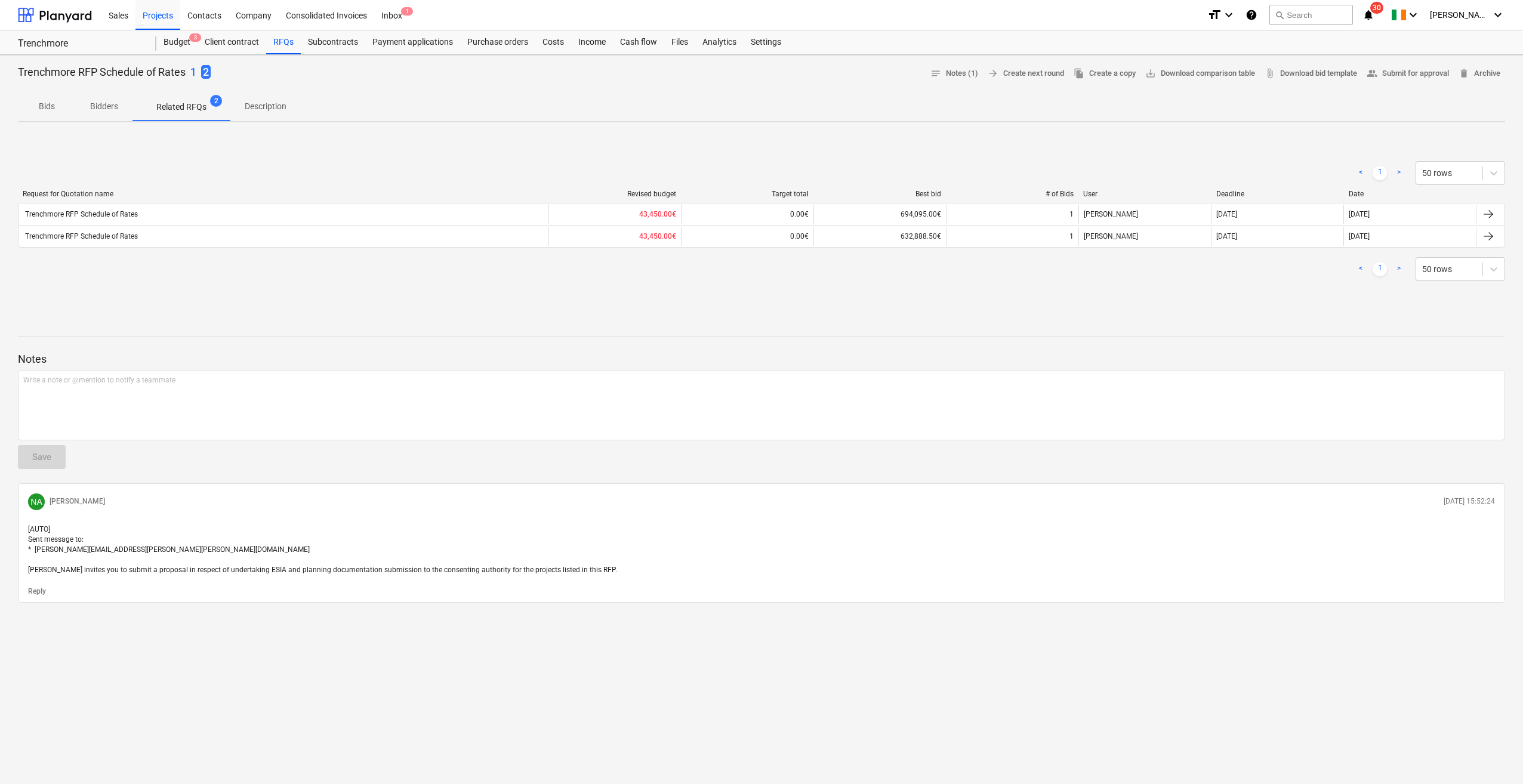
click at [262, 112] on p "Description" at bounding box center [265, 107] width 42 height 12
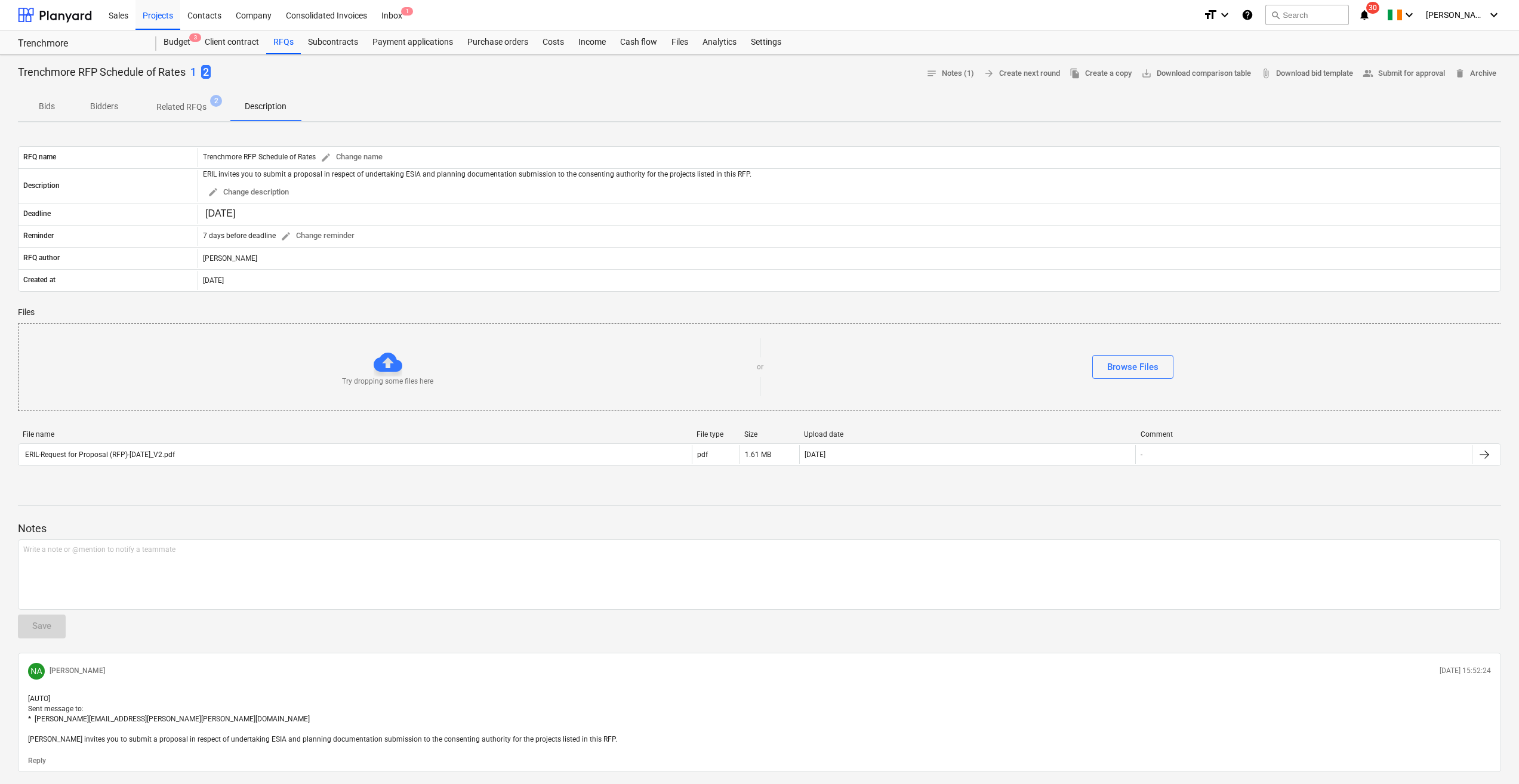
click at [101, 114] on span "Bidders" at bounding box center [103, 107] width 57 height 20
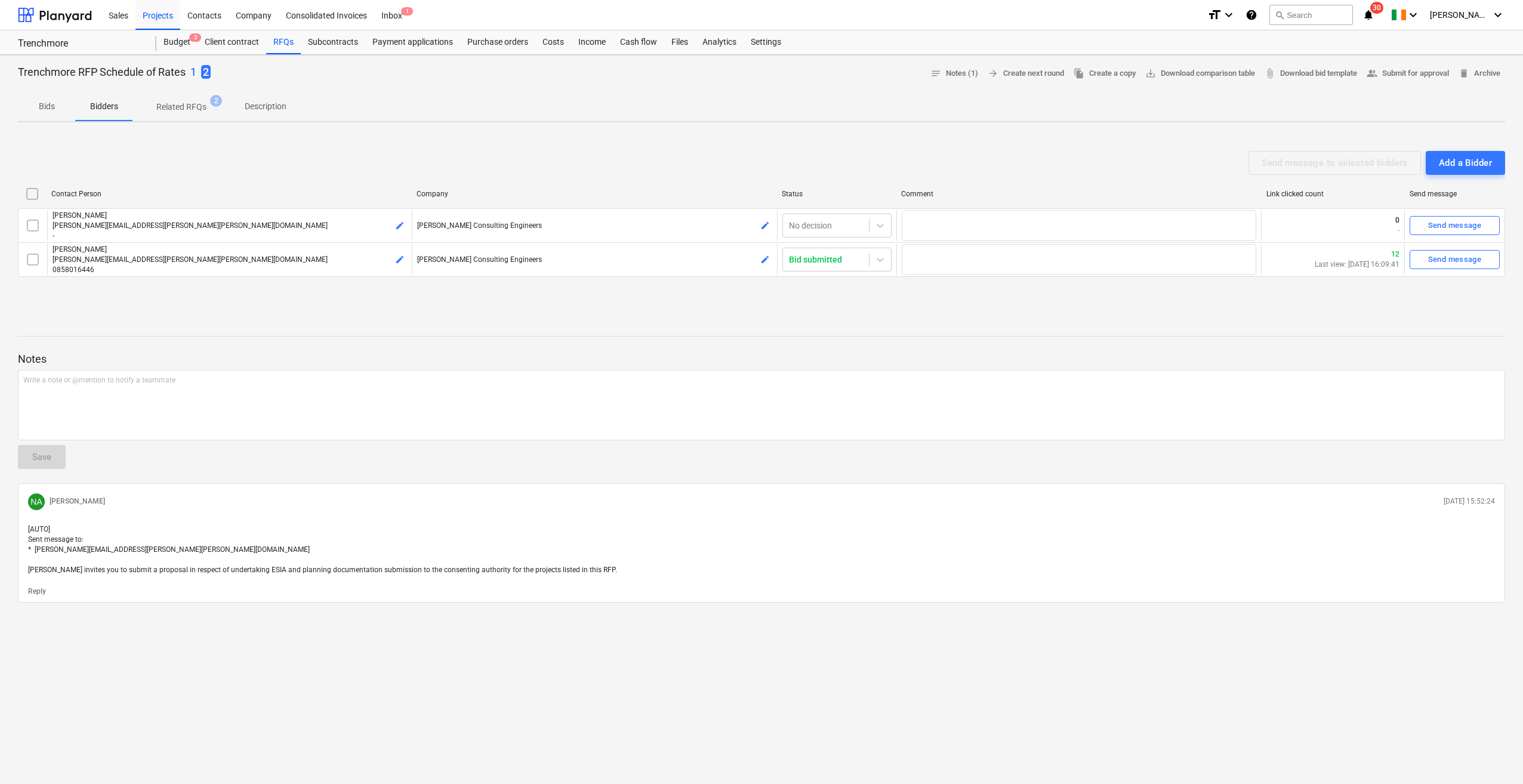
click at [50, 108] on p "Bids" at bounding box center [46, 107] width 28 height 12
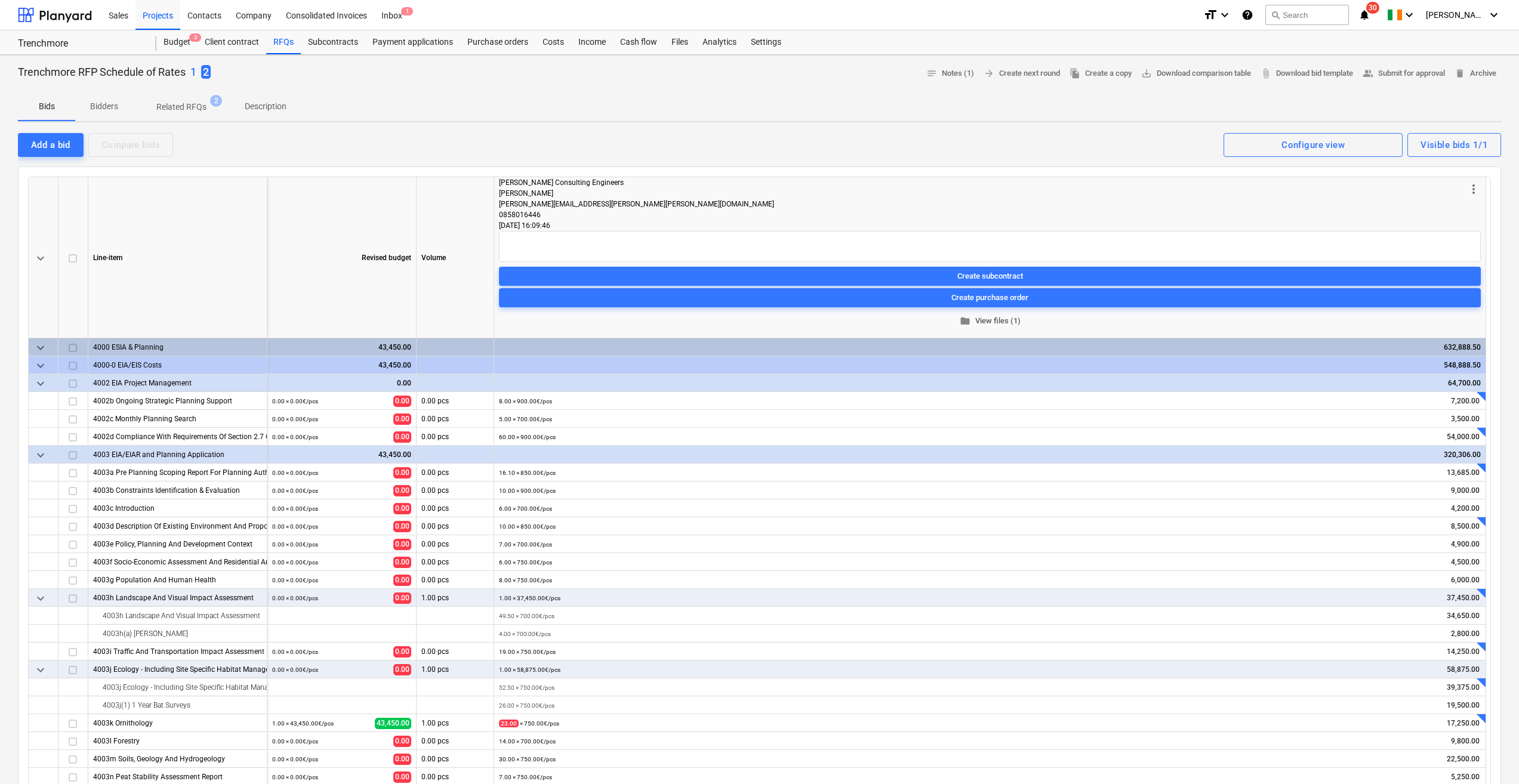
click at [994, 317] on span "folder View files (1)" at bounding box center [990, 320] width 972 height 13
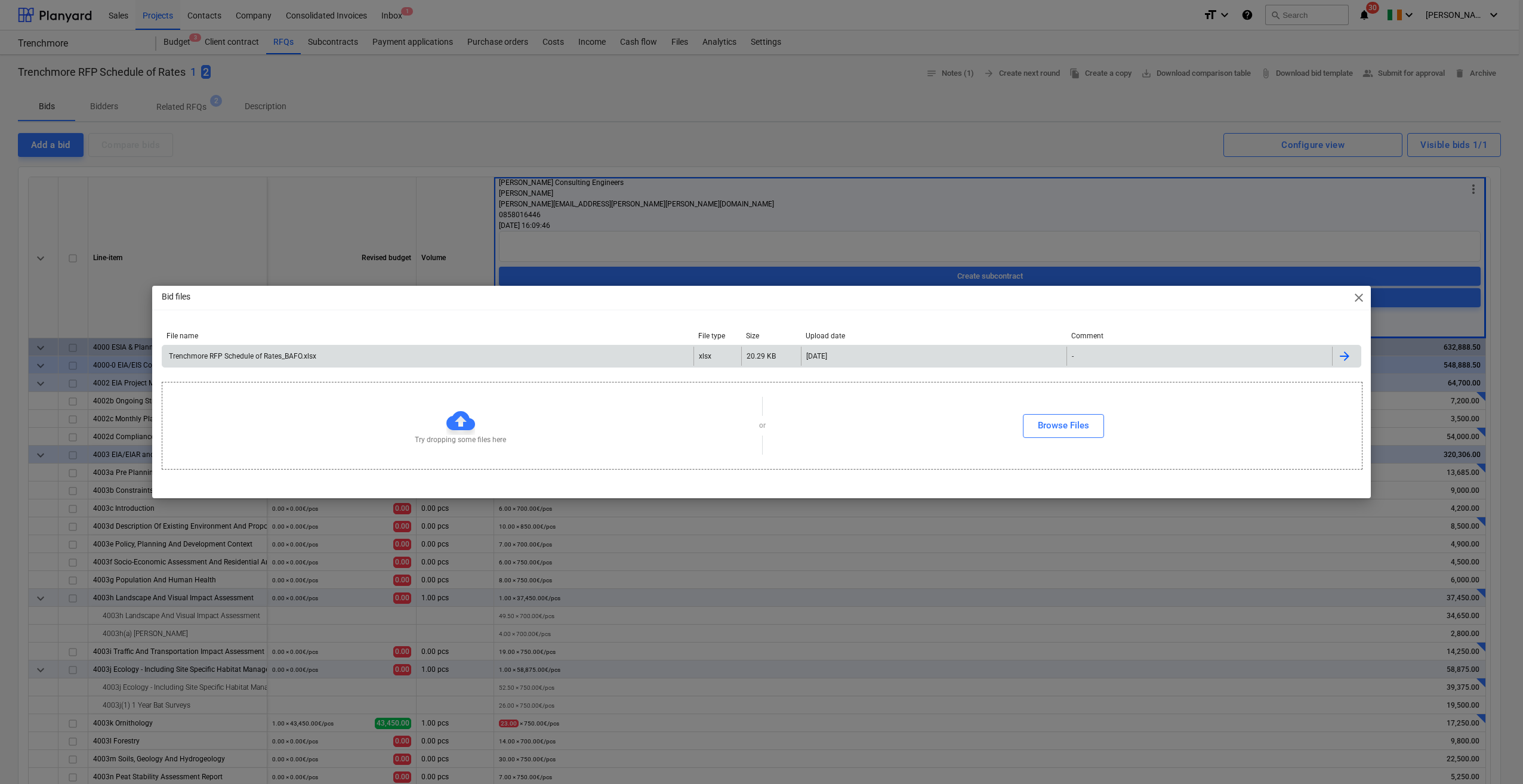
click at [458, 352] on div "Trenchmore RFP Schedule of Rates_BAFO.xlsx" at bounding box center [427, 355] width 531 height 19
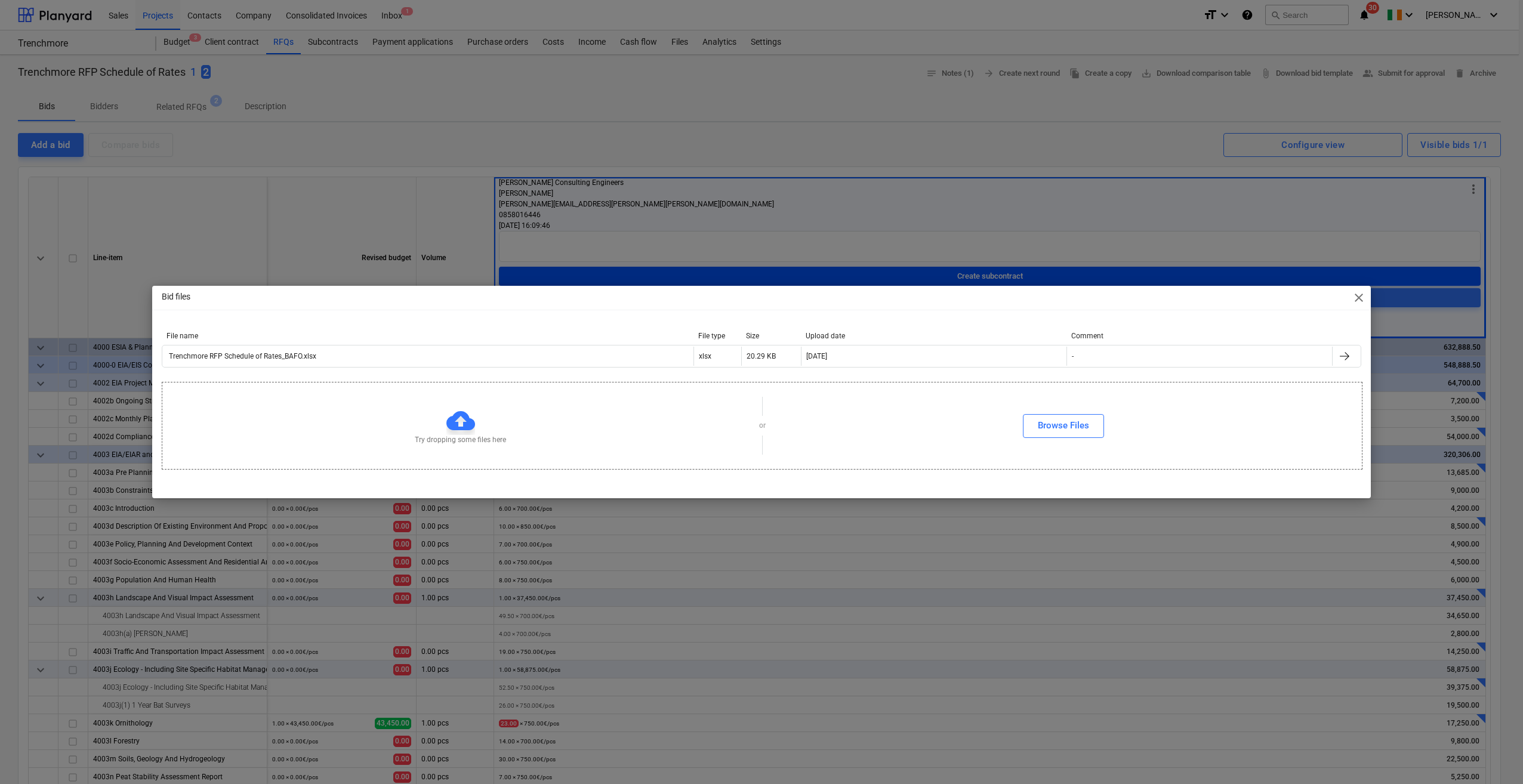
click at [728, 124] on div "Bid files close File name File type Size Upload date Comment Trenchmore RFP Sch…" at bounding box center [761, 392] width 1523 height 784
